Goal: Book appointment/travel/reservation

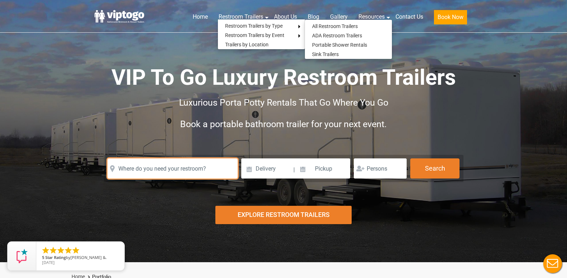
click at [146, 170] on input "text" at bounding box center [173, 169] width 130 height 20
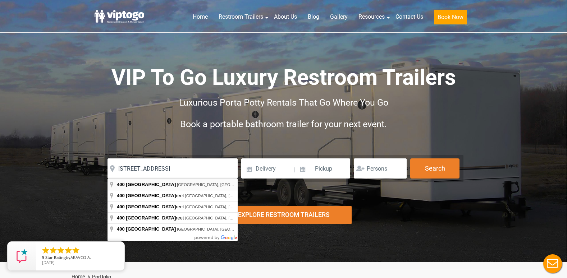
type input "400 Market Street, Newark, NJ, USA"
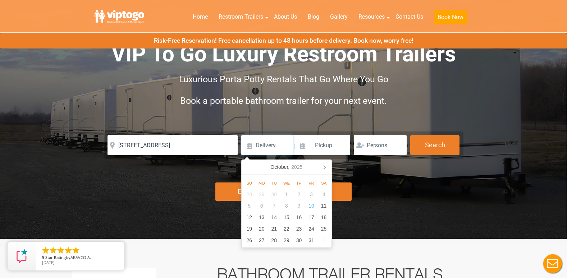
scroll to position [36, 0]
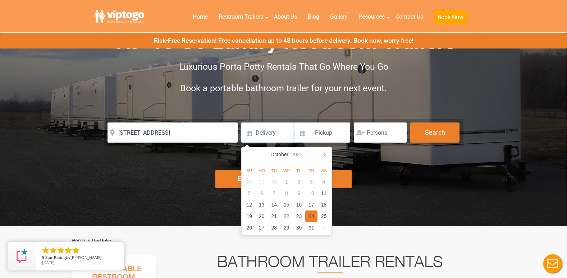
click at [312, 216] on div "24" at bounding box center [311, 217] width 13 height 12
type input "10/24/2025"
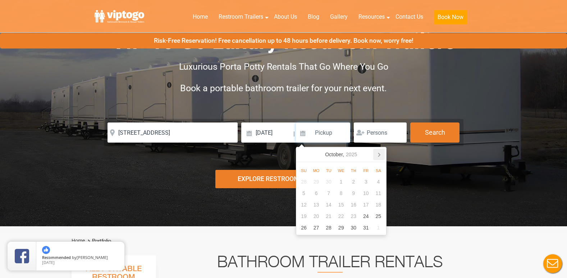
click at [380, 153] on icon at bounding box center [379, 155] width 12 height 12
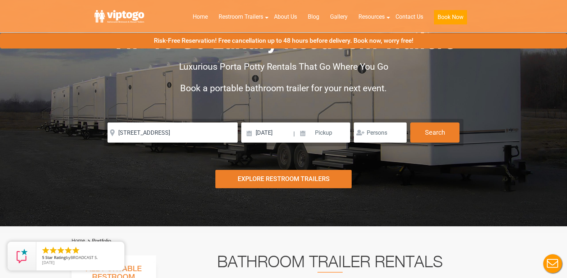
click at [131, 192] on div "Risk-Free Reservation! Free cancellation up to 48 hours before delivery. Book n…" at bounding box center [283, 95] width 567 height 263
click at [318, 135] on input at bounding box center [323, 133] width 55 height 20
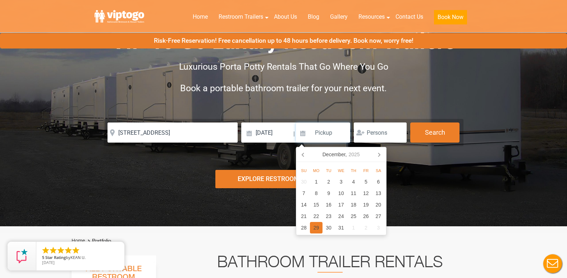
click at [315, 229] on div "29" at bounding box center [316, 228] width 13 height 12
type input "12/29/2025"
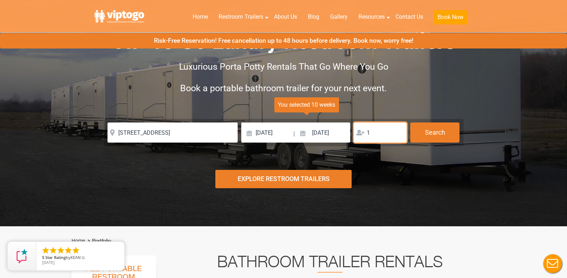
type input "1"
click at [399, 131] on input "1" at bounding box center [380, 133] width 53 height 20
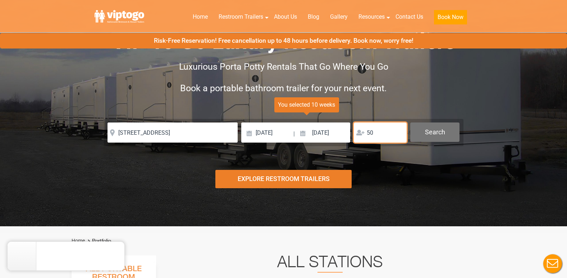
type input "50"
click at [437, 136] on button "Search" at bounding box center [435, 132] width 49 height 19
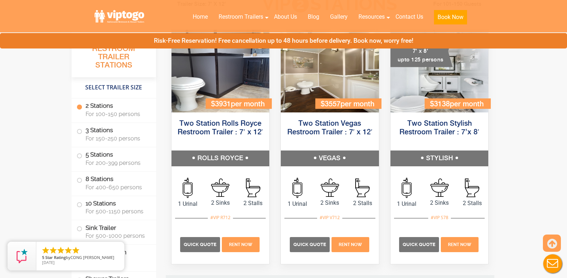
scroll to position [219, 0]
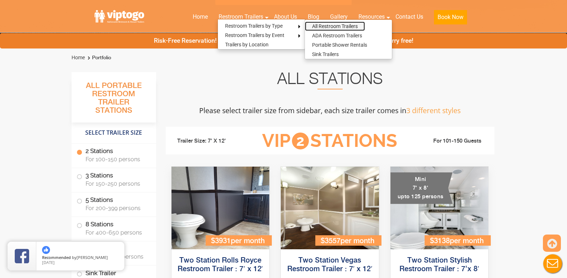
click at [321, 23] on link "All Restroom Trailers" at bounding box center [335, 26] width 60 height 9
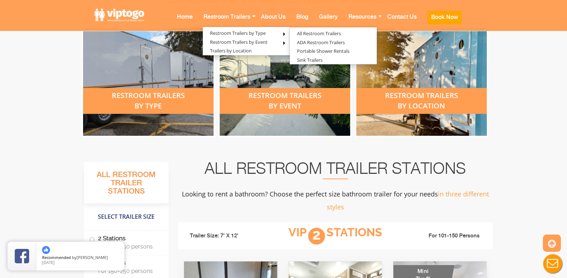
scroll to position [288, 0]
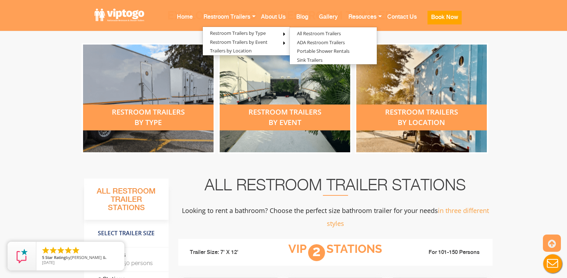
click at [254, 113] on div "restroom trailers by event" at bounding box center [285, 118] width 131 height 26
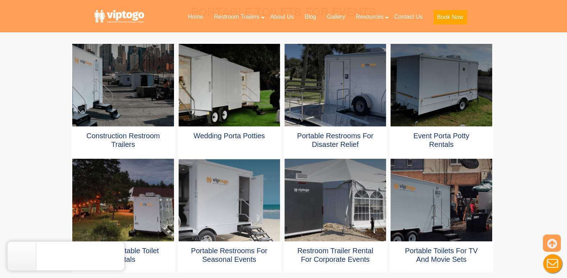
scroll to position [360, 0]
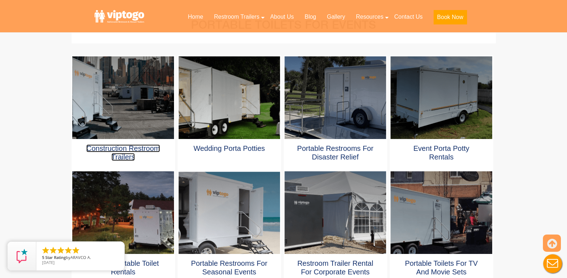
click at [115, 149] on link "Construction Restroom Trailers" at bounding box center [123, 153] width 74 height 17
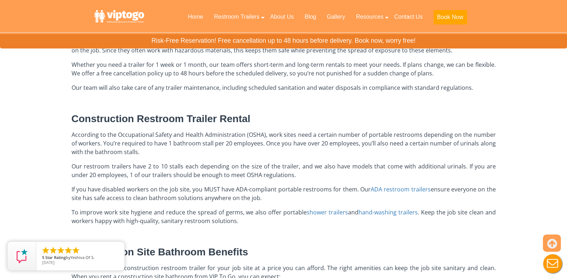
scroll to position [252, 0]
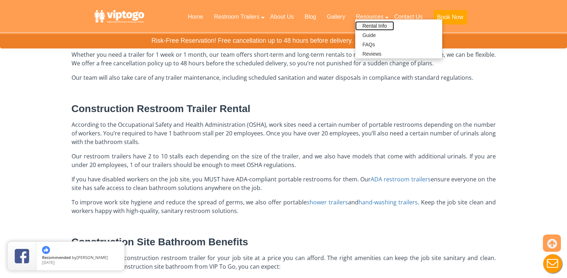
click at [375, 24] on link "Rental Info" at bounding box center [374, 25] width 39 height 9
